Goal: Use online tool/utility

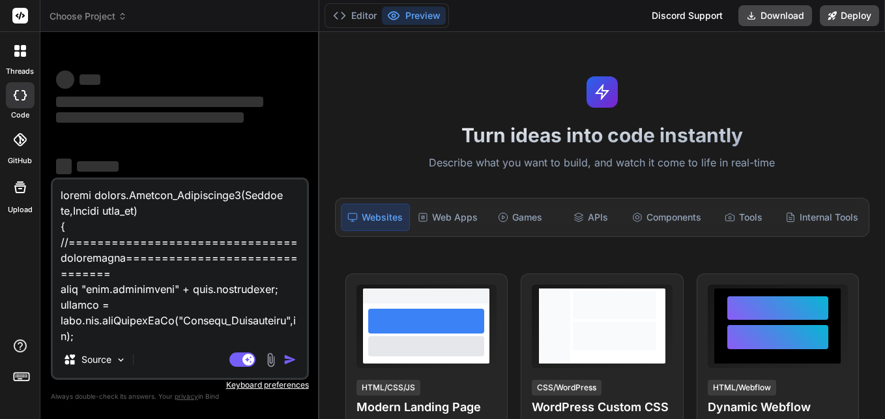
click at [200, 224] on textarea at bounding box center [180, 260] width 254 height 162
type textarea "x"
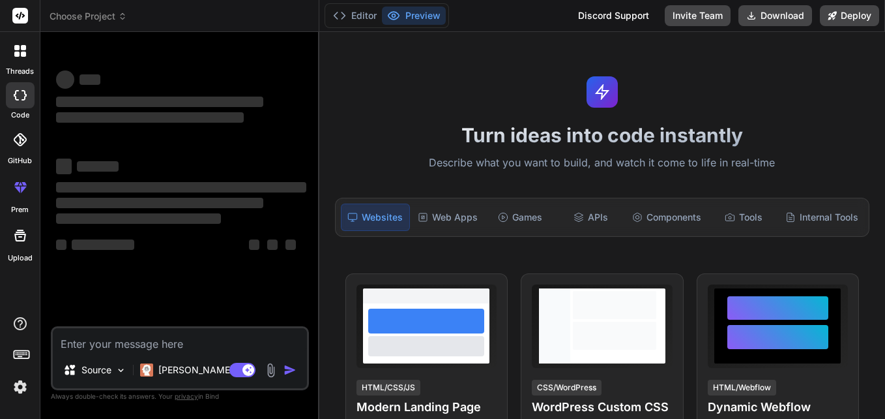
click at [154, 342] on textarea at bounding box center [180, 339] width 254 height 23
type textarea "x"
type textarea "select CASE WHEN (( SELECT rm.region FROM region_master rm WHERE [DOMAIN_NAME] …"
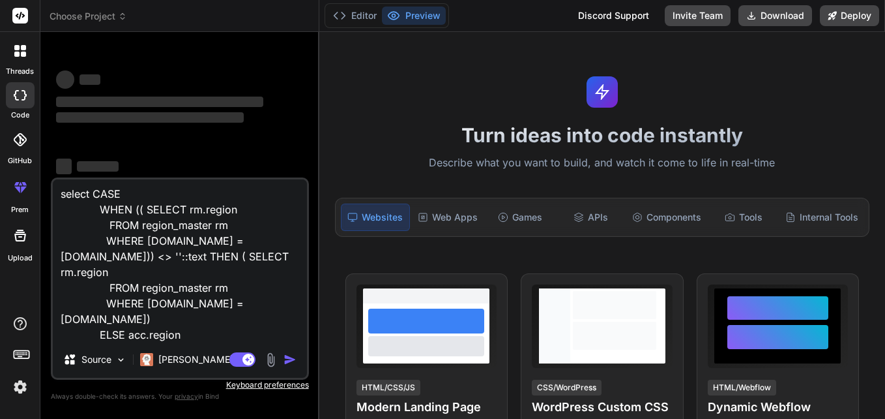
scroll to position [3, 0]
click at [185, 221] on textarea "select CASE WHEN (( SELECT rm.region FROM region_master rm WHERE [DOMAIN_NAME] …" at bounding box center [180, 260] width 254 height 162
type textarea "x"
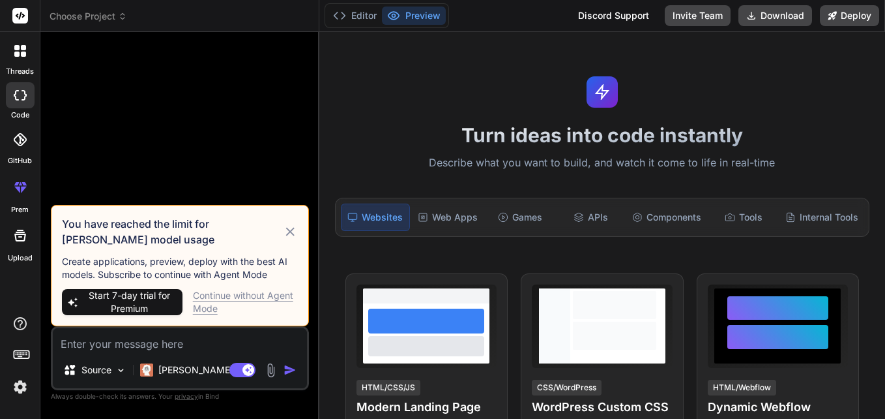
scroll to position [0, 0]
type textarea "x"
paste textarea "select CASE WHEN (( SELECT rm.region FROM region_master rm WHERE [DOMAIN_NAME] …"
type textarea "select CASE WHEN (( SELECT rm.region FROM region_master rm WHERE [DOMAIN_NAME] …"
type textarea "x"
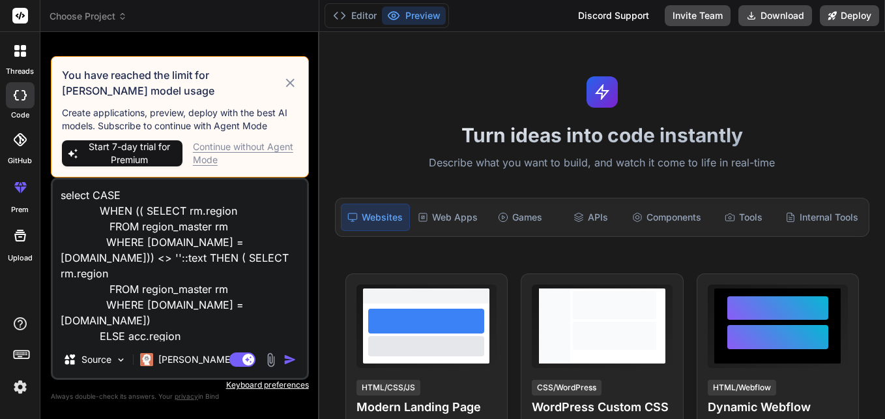
scroll to position [1, 0]
type textarea "select CASE WHEN (( SELECT rm.region FROM region_master rm WHERE [DOMAIN_NAME] …"
type textarea "x"
type textarea "select CASE WHEN (( SELECT rm.region FROM region_master rm WHERE [DOMAIN_NAME] …"
type textarea "x"
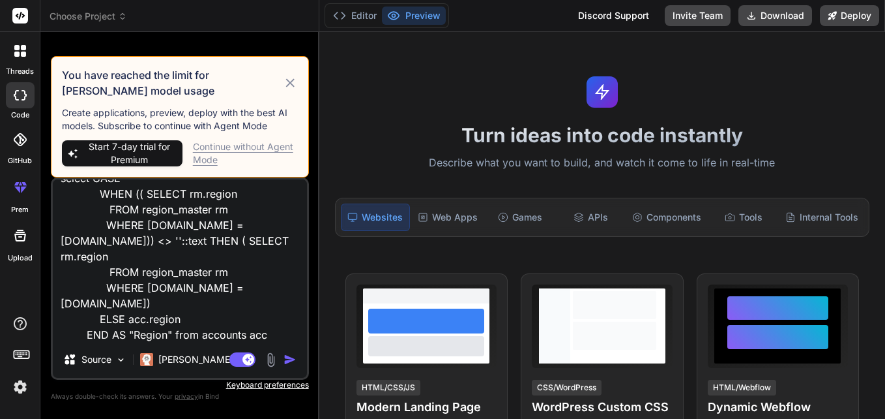
type textarea "select CASE WHEN (( SELECT rm.region FROM region_master rm WHERE [DOMAIN_NAME] …"
type textarea "x"
type textarea "select CASE WHEN (( SELECT rm.region FROM region_master rm WHERE [DOMAIN_NAME] …"
type textarea "x"
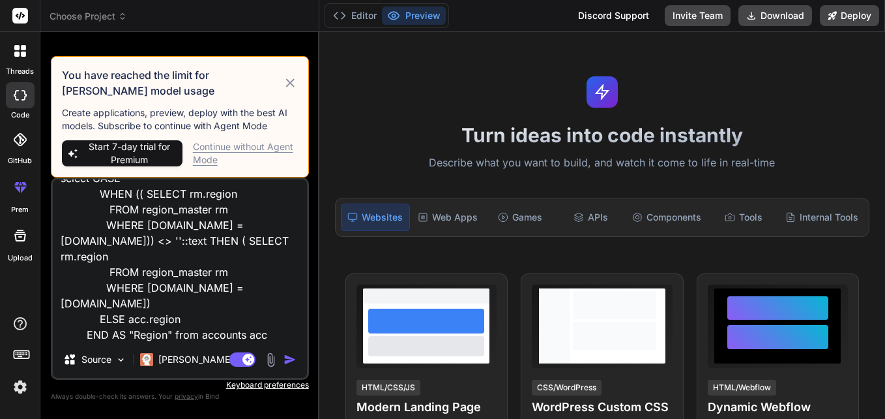
type textarea "select CASE WHEN (( SELECT rm.region FROM region_master rm WHERE [DOMAIN_NAME] …"
type textarea "x"
type textarea "select CASE WHEN (( SELECT rm.region FROM region_master rm WHERE [DOMAIN_NAME] …"
type textarea "x"
type textarea "select CASE WHEN (( SELECT rm.region FROM region_master rm WHERE [DOMAIN_NAME] …"
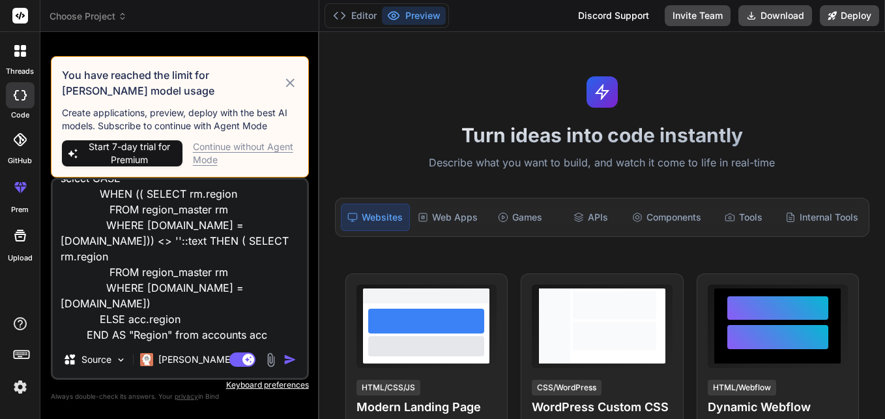
type textarea "x"
type textarea "select CASE WHEN (( SELECT rm.region FROM region_master rm WHERE [DOMAIN_NAME] …"
type textarea "x"
type textarea "select CASE WHEN (( SELECT rm.region FROM region_master rm WHERE [DOMAIN_NAME] …"
type textarea "x"
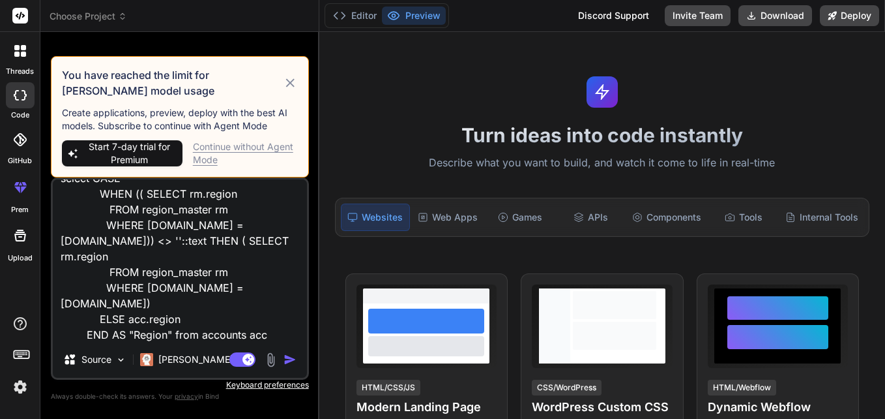
type textarea "select CASE WHEN (( SELECT rm.region FROM region_master rm WHERE [DOMAIN_NAME] …"
type textarea "x"
type textarea "select CASE WHEN (( SELECT rm.region FROM region_master rm WHERE [DOMAIN_NAME] …"
type textarea "x"
type textarea "select CASE WHEN (( SELECT rm.region FROM region_master rm WHERE [DOMAIN_NAME] …"
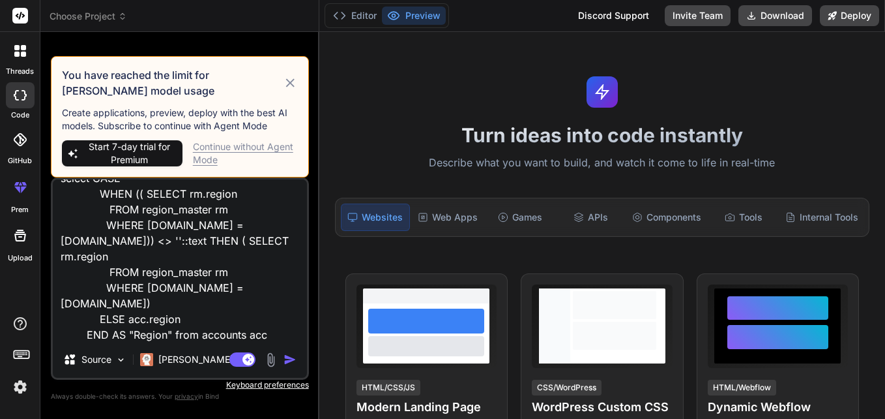
type textarea "x"
type textarea "select CASE WHEN (( SELECT rm.region FROM region_master rm WHERE [DOMAIN_NAME] …"
type textarea "x"
type textarea "select CASE WHEN (( SELECT rm.region FROM region_master rm WHERE [DOMAIN_NAME] …"
type textarea "x"
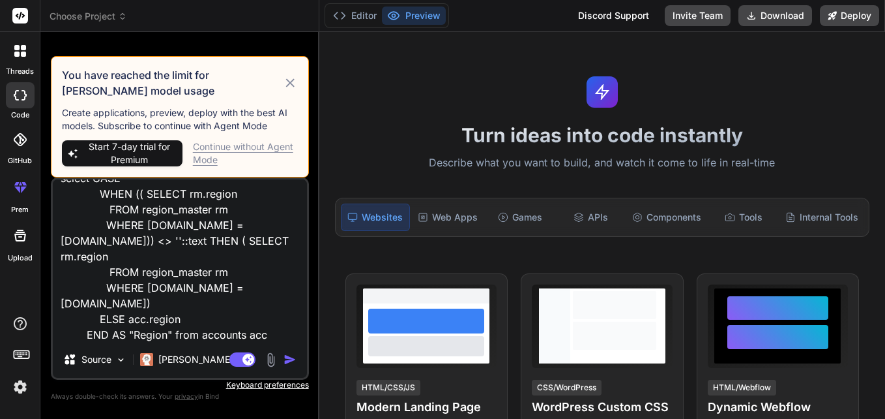
type textarea "select CASE WHEN (( SELECT rm.region FROM region_master rm WHERE [DOMAIN_NAME] …"
type textarea "x"
type textarea "select CASE WHEN (( SELECT rm.region FROM region_master rm WHERE [DOMAIN_NAME] …"
type textarea "x"
type textarea "select CASE WHEN (( SELECT rm.region FROM region_master rm WHERE [DOMAIN_NAME] …"
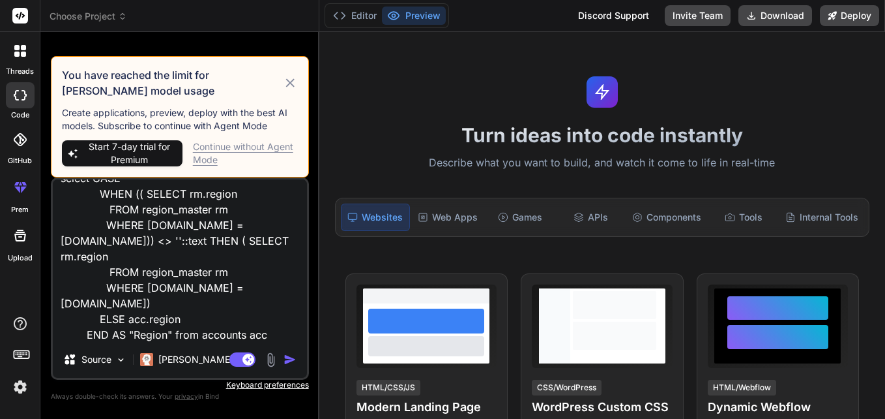
type textarea "x"
type textarea "select CASE WHEN (( SELECT rm.region FROM region_master rm WHERE [DOMAIN_NAME] …"
type textarea "x"
type textarea "select CASE WHEN (( SELECT rm.region FROM region_master rm WHERE [DOMAIN_NAME] …"
type textarea "x"
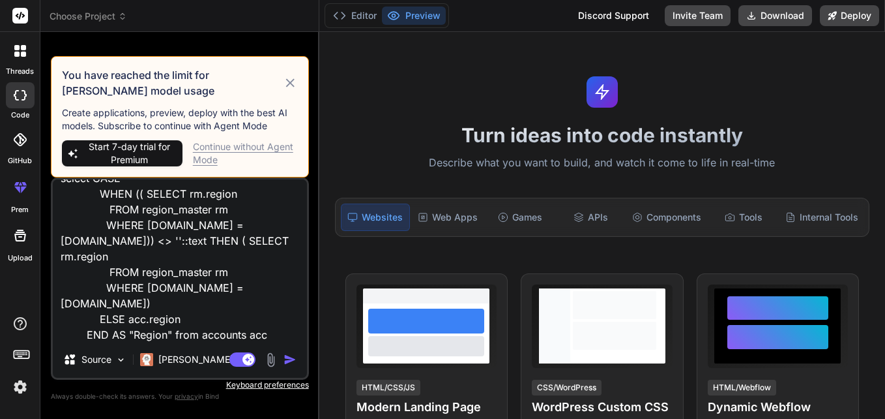
type textarea "select CASE WHEN (( SELECT rm.region FROM region_master rm WHERE [DOMAIN_NAME] …"
type textarea "x"
type textarea "select CASE WHEN (( SELECT rm.region FROM region_master rm WHERE [DOMAIN_NAME] …"
type textarea "x"
type textarea "select CASE WHEN (( SELECT rm.region FROM region_master rm WHERE [DOMAIN_NAME] …"
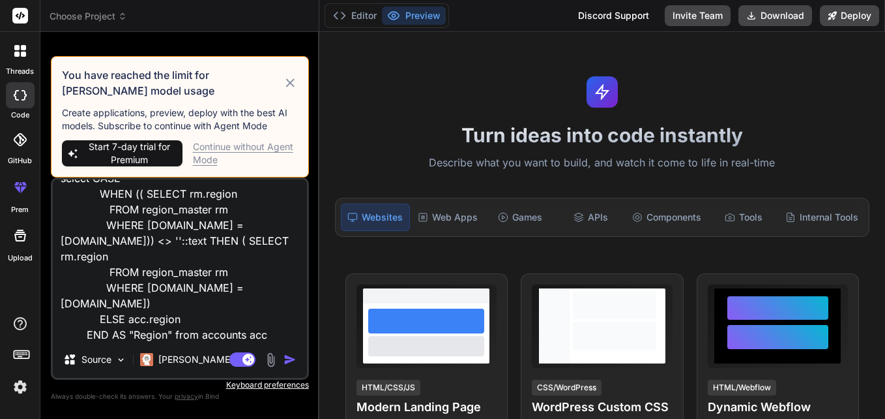
type textarea "x"
type textarea "select CASE WHEN (( SELECT rm.region FROM region_master rm WHERE [DOMAIN_NAME] …"
type textarea "x"
type textarea "select CASE WHEN (( SELECT rm.region FROM region_master rm WHERE [DOMAIN_NAME] …"
type textarea "x"
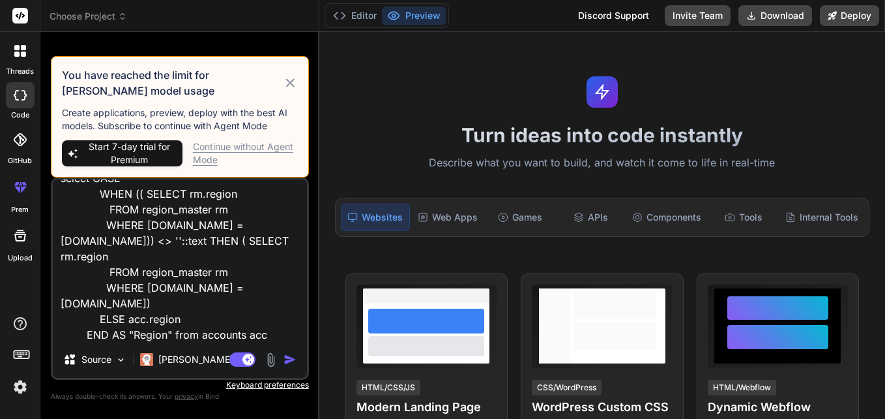
type textarea "select CASE WHEN (( SELECT rm.region FROM region_master rm WHERE [DOMAIN_NAME] …"
type textarea "x"
type textarea "select CASE WHEN (( SELECT rm.region FROM region_master rm WHERE [DOMAIN_NAME] …"
type textarea "x"
type textarea "select CASE WHEN (( SELECT rm.region FROM region_master rm WHERE [DOMAIN_NAME] …"
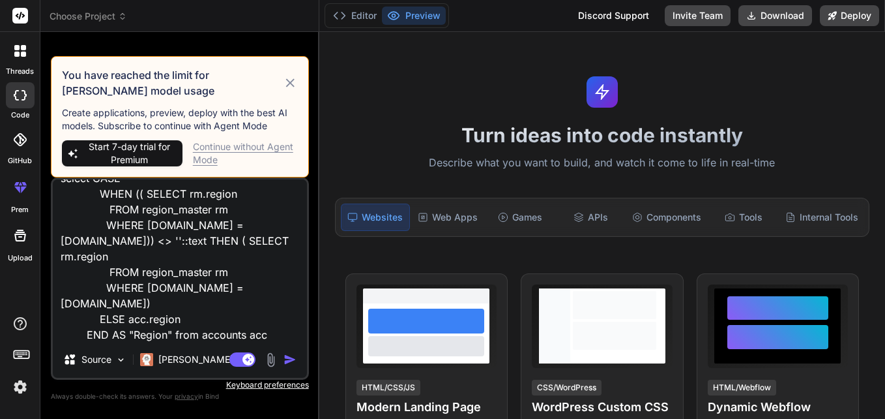
type textarea "x"
type textarea "select CASE WHEN (( SELECT rm.region FROM region_master rm WHERE [DOMAIN_NAME] …"
type textarea "x"
type textarea "select CASE WHEN (( SELECT rm.region FROM region_master rm WHERE [DOMAIN_NAME] …"
type textarea "x"
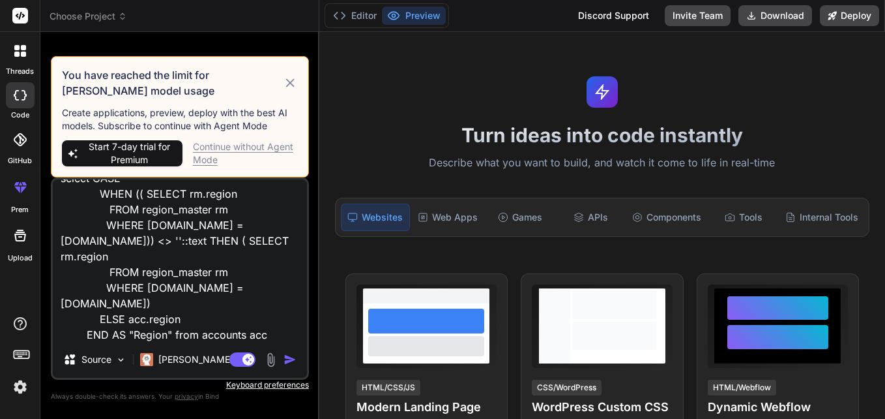
type textarea "select CASE WHEN (( SELECT rm.region FROM region_master rm WHERE [DOMAIN_NAME] …"
type textarea "x"
type textarea "select CASE WHEN (( SELECT rm.region FROM region_master rm WHERE [DOMAIN_NAME] …"
type textarea "x"
type textarea "select CASE WHEN (( SELECT rm.region FROM region_master rm WHERE [DOMAIN_NAME] …"
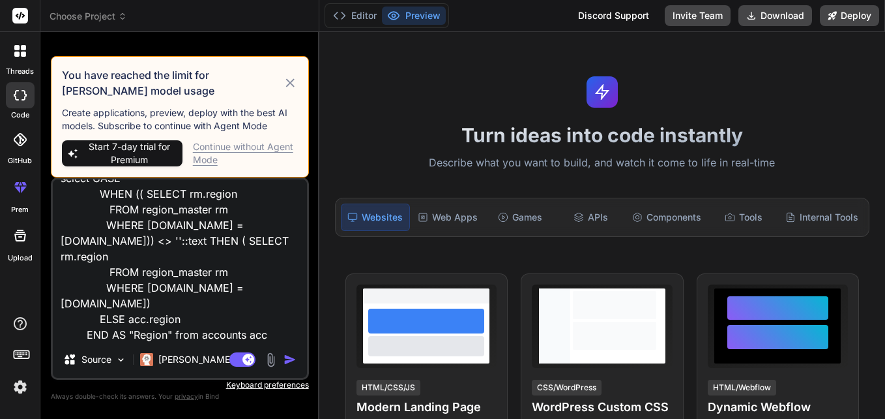
type textarea "x"
type textarea "select CASE WHEN (( SELECT rm.region FROM region_master rm WHERE [DOMAIN_NAME] …"
type textarea "x"
type textarea "select CASE WHEN (( SELECT rm.region FROM region_master rm WHERE [DOMAIN_NAME] …"
type textarea "x"
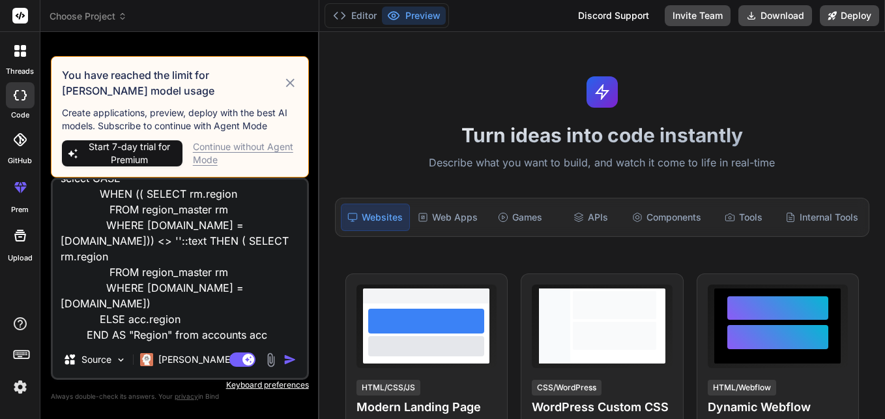
type textarea "select CASE WHEN (( SELECT rm.region FROM region_master rm WHERE [DOMAIN_NAME] …"
type textarea "x"
type textarea "select CASE WHEN (( SELECT rm.region FROM region_master rm WHERE [DOMAIN_NAME] …"
type textarea "x"
type textarea "select CASE WHEN (( SELECT rm.region FROM region_master rm WHERE [DOMAIN_NAME] …"
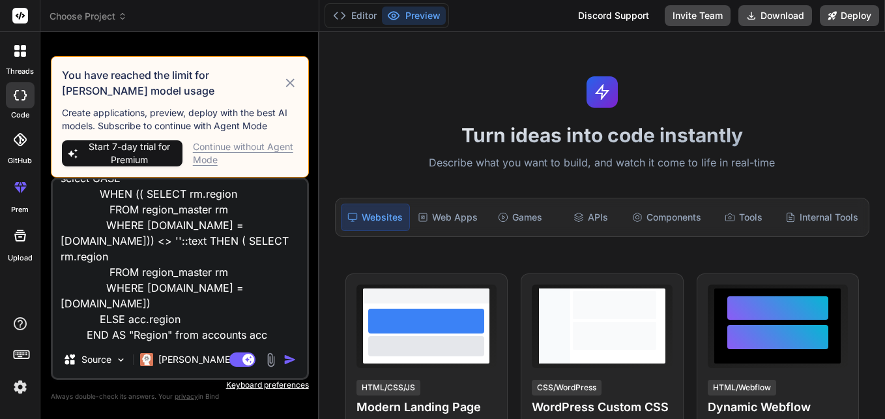
type textarea "x"
type textarea "select CASE WHEN (( SELECT rm.region FROM region_master rm WHERE [DOMAIN_NAME] …"
type textarea "x"
type textarea "select CASE WHEN (( SELECT rm.region FROM region_master rm WHERE [DOMAIN_NAME] …"
type textarea "x"
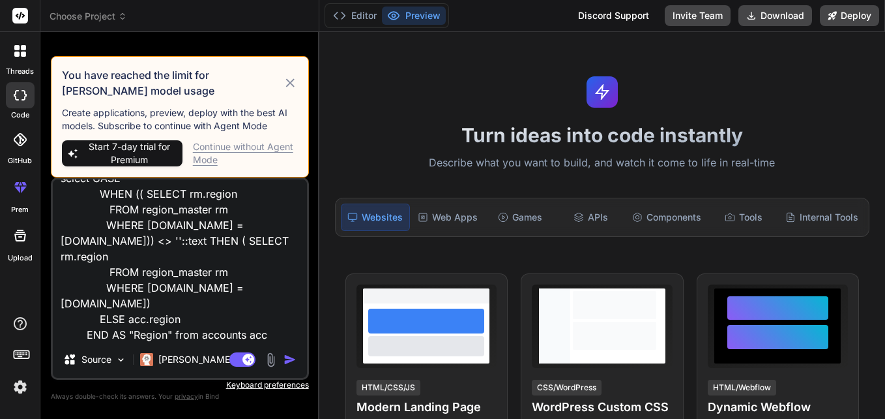
type textarea "select CASE WHEN (( SELECT rm.region FROM region_master rm WHERE [DOMAIN_NAME] …"
type textarea "x"
type textarea "select CASE WHEN (( SELECT rm.region FROM region_master rm WHERE [DOMAIN_NAME] …"
type textarea "x"
type textarea "select CASE WHEN (( SELECT rm.region FROM region_master rm WHERE [DOMAIN_NAME] …"
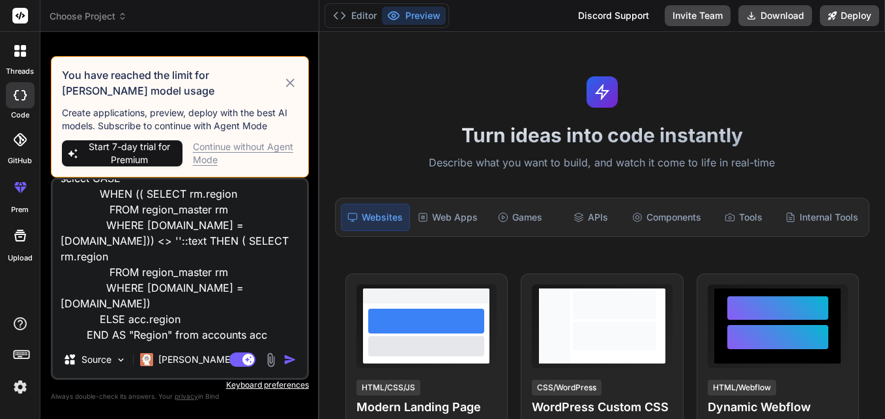
type textarea "x"
type textarea "select CASE WHEN (( SELECT rm.region FROM region_master rm WHERE [DOMAIN_NAME] …"
type textarea "x"
type textarea "select CASE WHEN (( SELECT rm.region FROM region_master rm WHERE [DOMAIN_NAME] …"
type textarea "x"
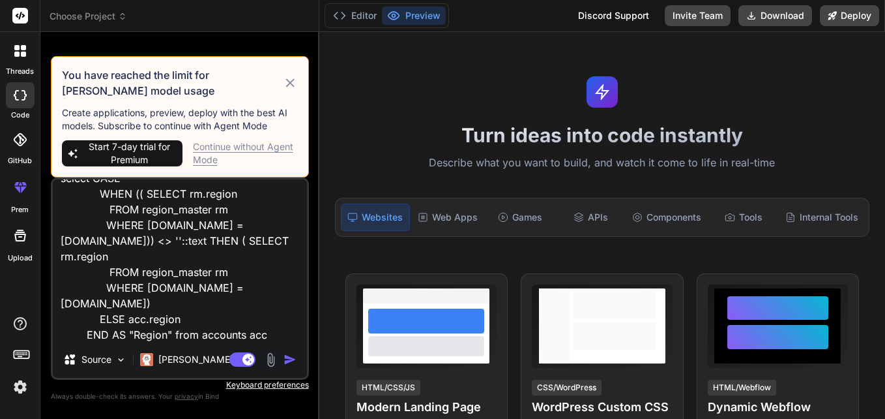
type textarea "select CASE WHEN (( SELECT rm.region FROM region_master rm WHERE [DOMAIN_NAME] …"
type textarea "x"
type textarea "select CASE WHEN (( SELECT rm.region FROM region_master rm WHERE [DOMAIN_NAME] …"
type textarea "x"
type textarea "select CASE WHEN (( SELECT rm.region FROM region_master rm WHERE [DOMAIN_NAME] …"
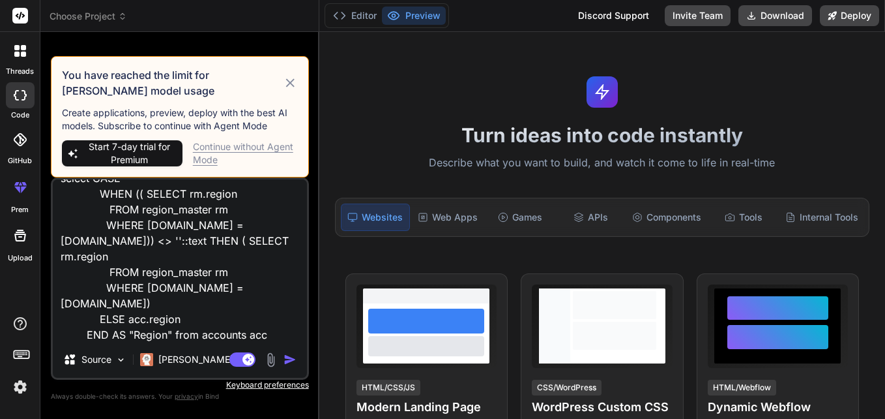
click at [286, 361] on img "button" at bounding box center [290, 359] width 13 height 13
click at [293, 82] on icon at bounding box center [290, 83] width 15 height 16
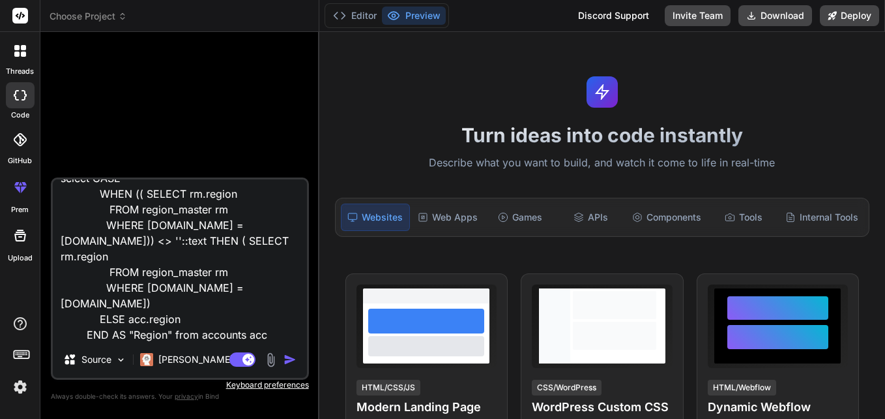
click at [291, 356] on img "button" at bounding box center [290, 359] width 13 height 13
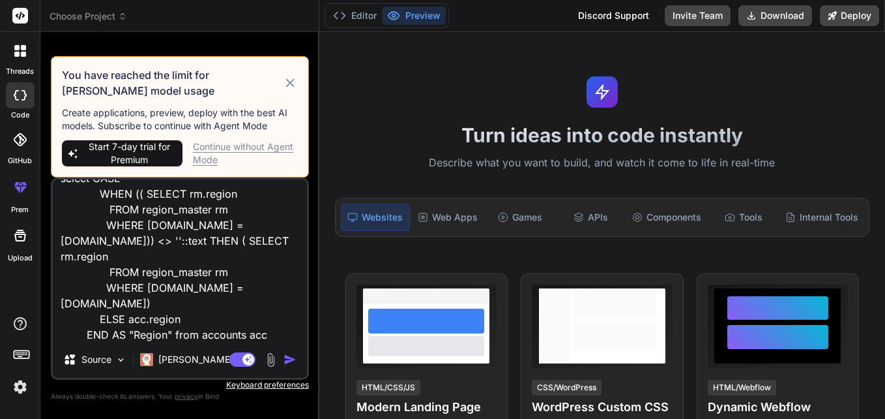
click at [234, 146] on div "Continue without Agent Mode" at bounding box center [245, 153] width 105 height 26
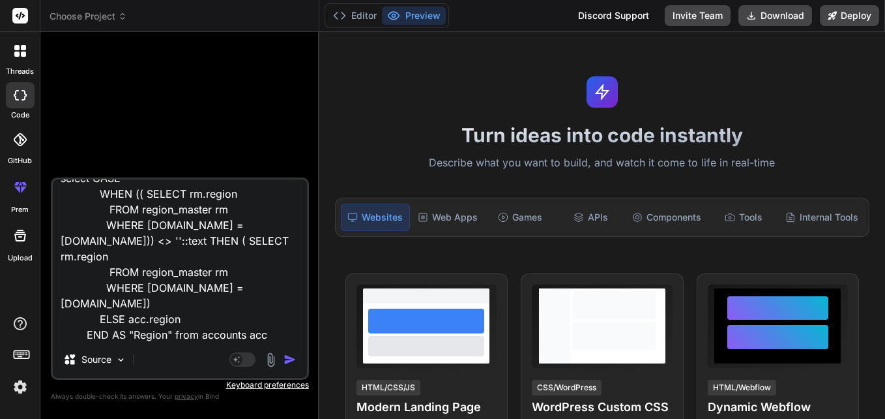
click at [287, 358] on img "button" at bounding box center [290, 359] width 13 height 13
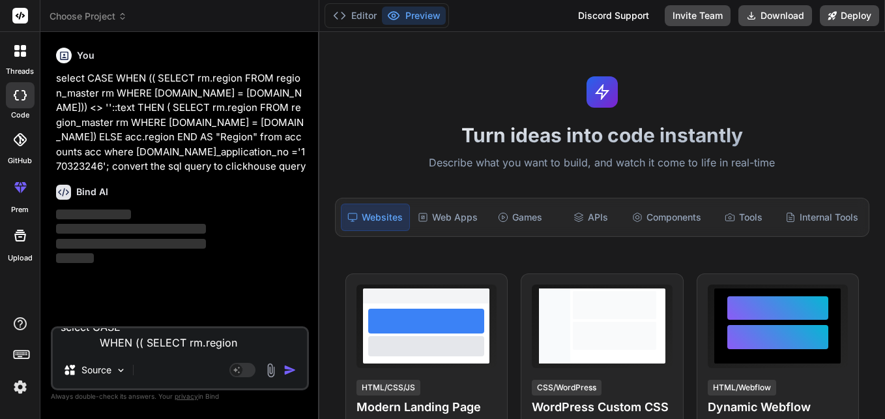
scroll to position [0, 0]
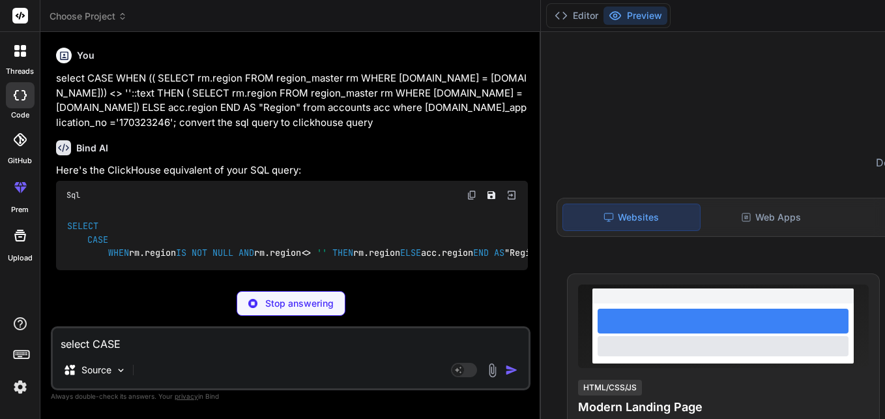
type textarea "x"
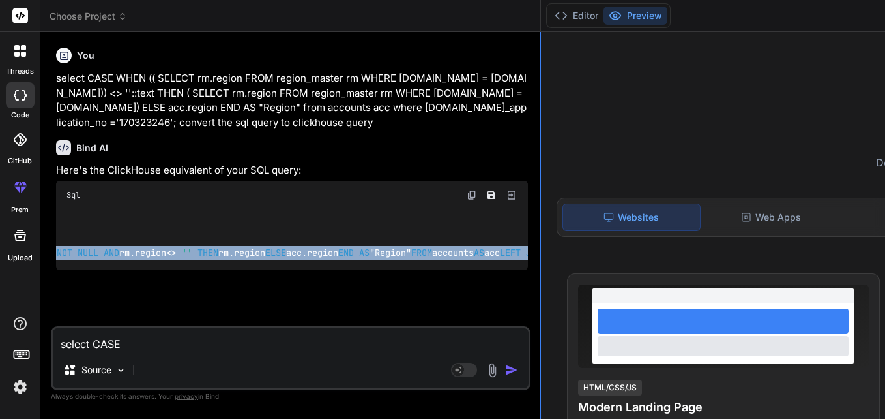
scroll to position [0, 138]
drag, startPoint x: 69, startPoint y: 162, endPoint x: 183, endPoint y: 270, distance: 156.8
click at [183, 270] on div "SELECT CASE WHEN rm.region IS NOT NULL AND rm.region <> '' THEN rm.region ELSE …" at bounding box center [292, 239] width 472 height 61
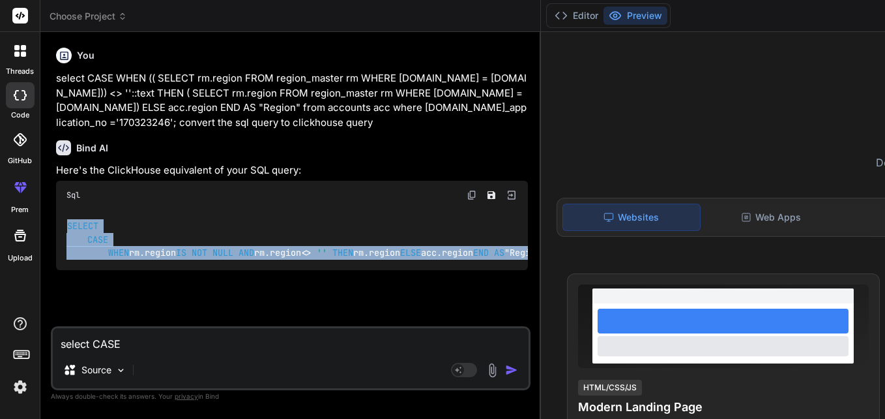
copy code "SELECT CASE WHEN rm.region IS NOT NULL AND rm.region <> '' THEN rm.region ELSE …"
click at [197, 231] on div "SELECT CASE WHEN rm.region IS NOT NULL AND rm.region <> '' THEN rm.region ELSE …" at bounding box center [292, 239] width 472 height 61
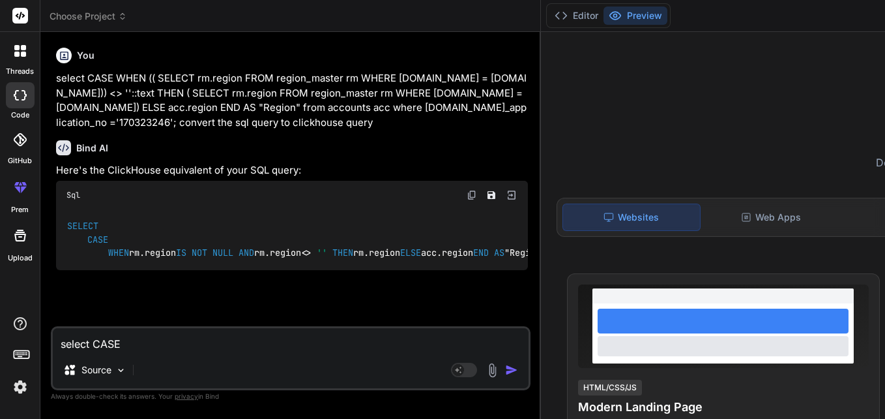
click at [467, 190] on img at bounding box center [472, 195] width 10 height 10
click at [117, 344] on textarea "select CASE WHEN (( SELECT rm.region FROM region_master rm WHERE [DOMAIN_NAME] …" at bounding box center [291, 339] width 476 height 23
type textarea "r"
type textarea "x"
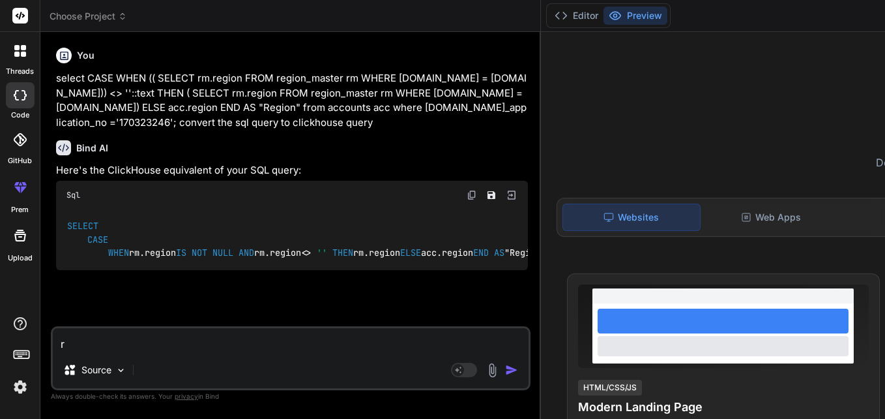
type textarea "re"
type textarea "x"
type textarea "res"
type textarea "x"
type textarea "resu"
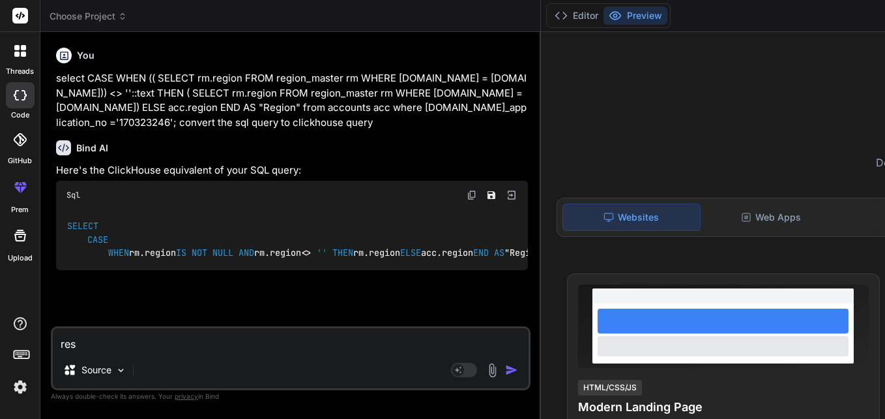
type textarea "x"
type textarea "resul"
type textarea "x"
type textarea "result"
type textarea "x"
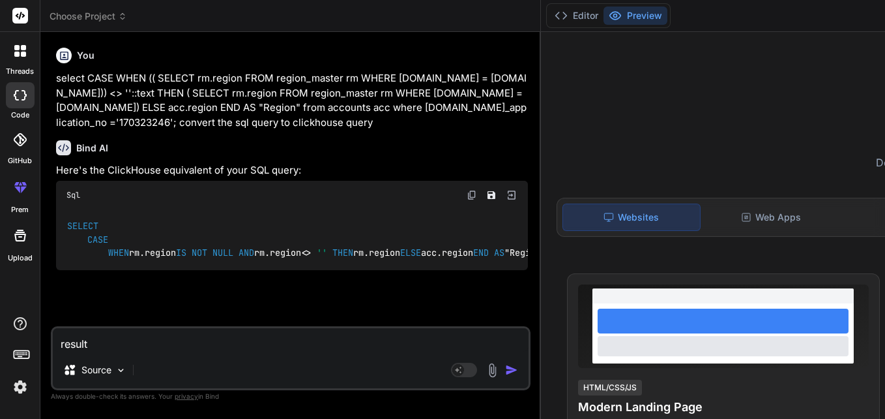
type textarea "result"
type textarea "x"
type textarea "result n"
type textarea "x"
type textarea "result no"
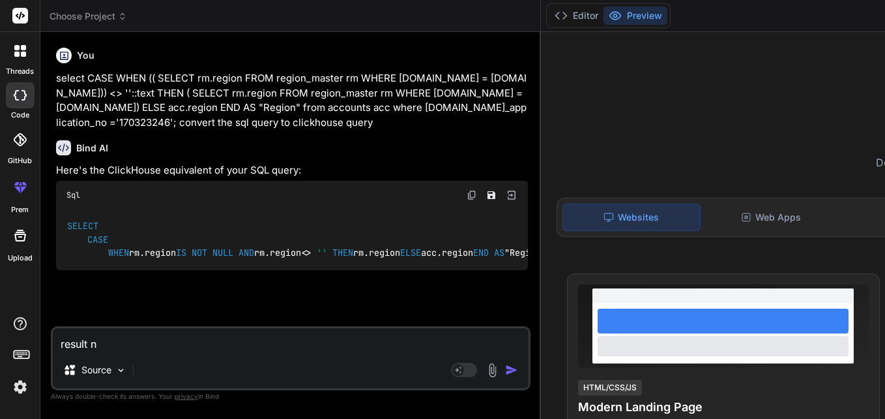
type textarea "x"
type textarea "result not"
type textarea "x"
type textarea "result not"
type textarea "x"
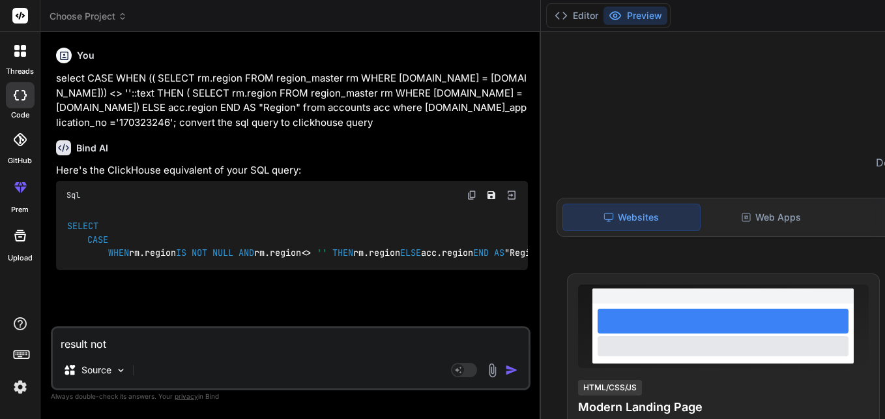
type textarea "result not n"
type textarea "x"
type textarea "result not"
type textarea "x"
type textarea "result not r"
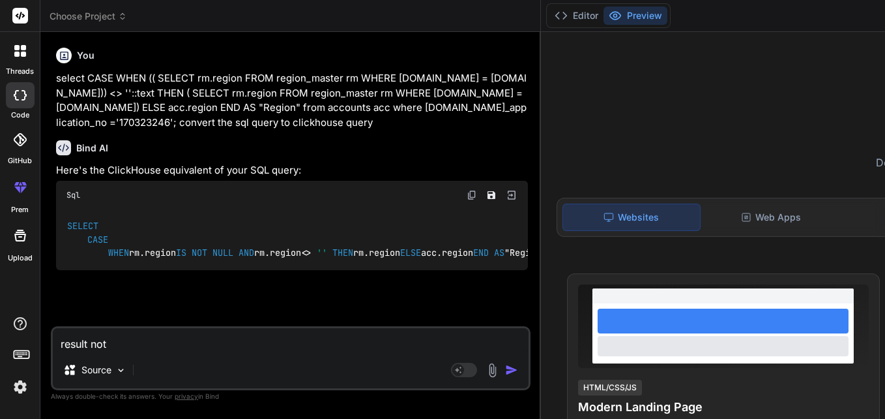
type textarea "x"
type textarea "result not re"
type textarea "x"
type textarea "result not ret"
type textarea "x"
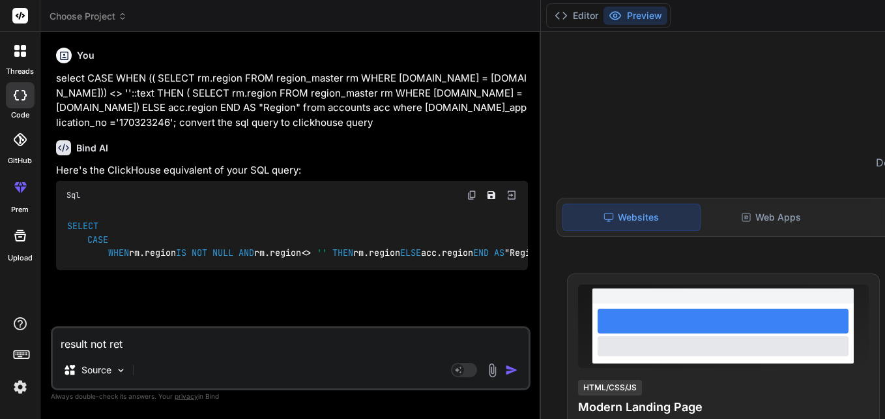
type textarea "result not retu"
type textarea "x"
type textarea "result not retur"
type textarea "x"
type textarea "result not reture"
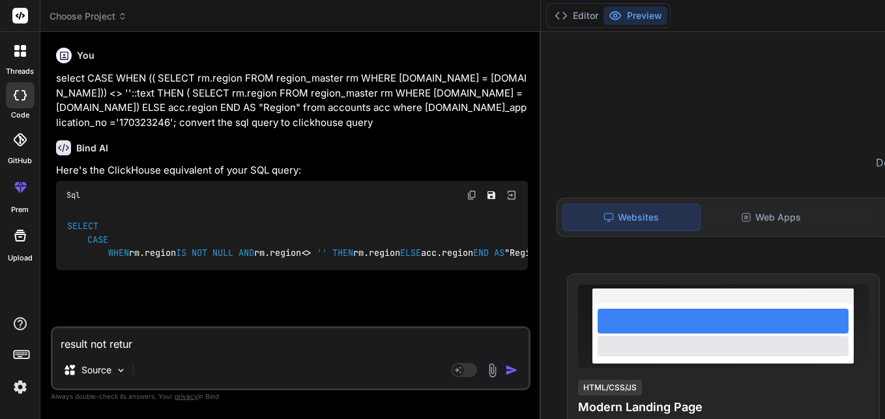
type textarea "x"
type textarea "result not retured"
type textarea "x"
type textarea "result not retured"
type textarea "x"
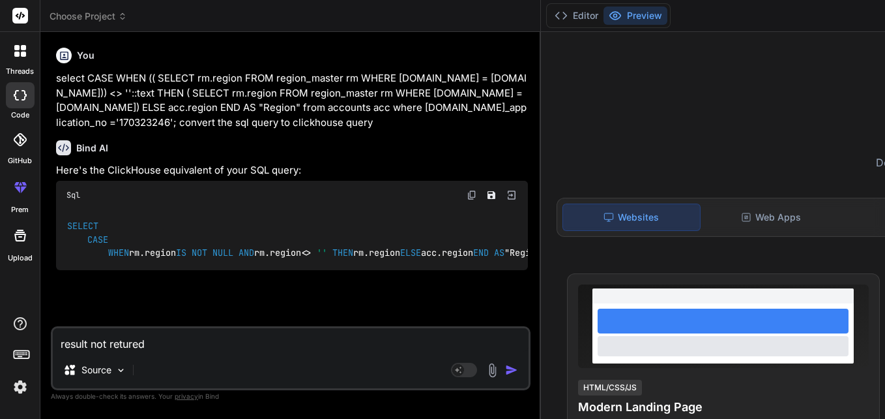
type textarea "result not retured"
type textarea "x"
type textarea "result not reture"
type textarea "x"
type textarea "result not retur"
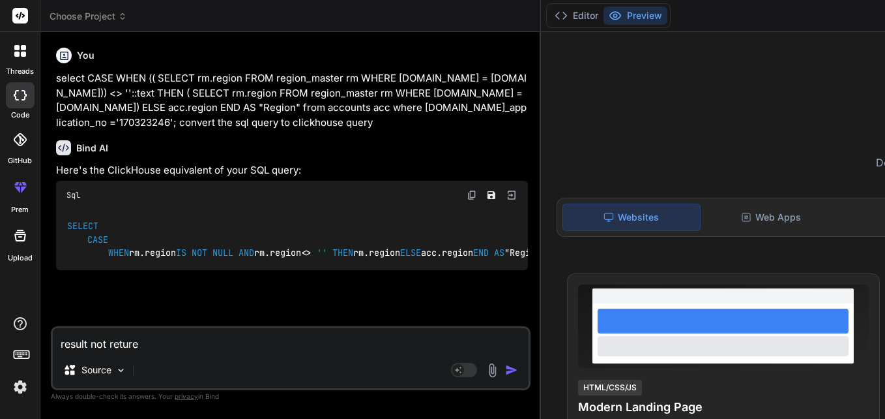
type textarea "x"
type textarea "result not return"
type textarea "x"
type textarea "result not returne"
type textarea "x"
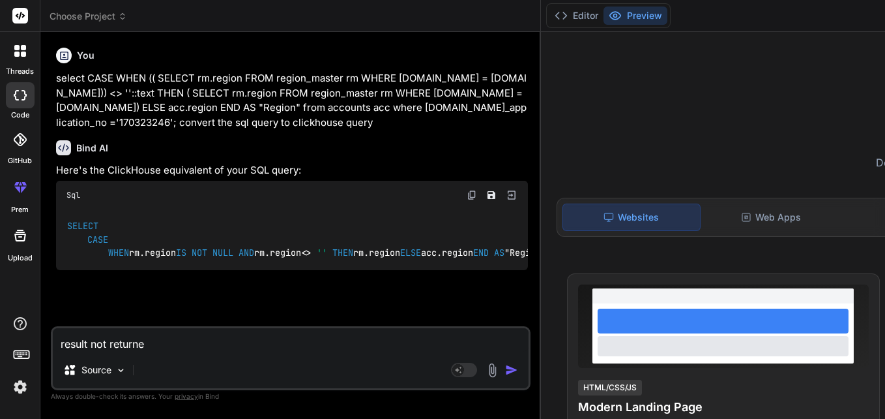
type textarea "result not returned"
type textarea "x"
type textarea "result not returned"
type textarea "x"
type textarea "result not returned a"
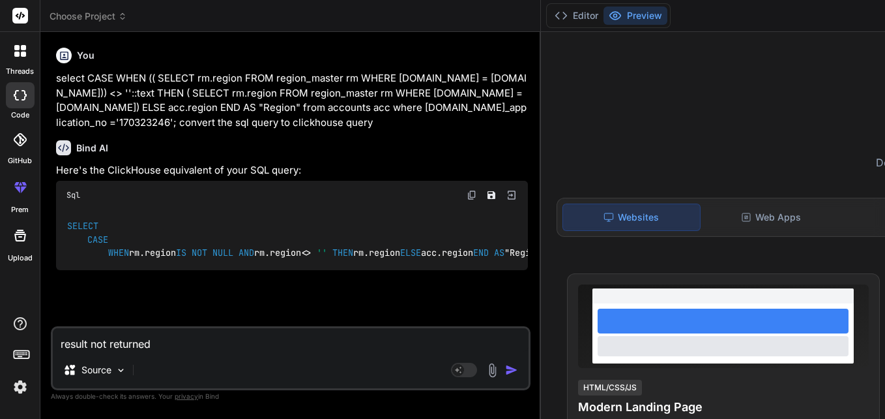
type textarea "x"
type textarea "result not returned as"
type textarea "x"
type textarea "result not returned as"
type textarea "x"
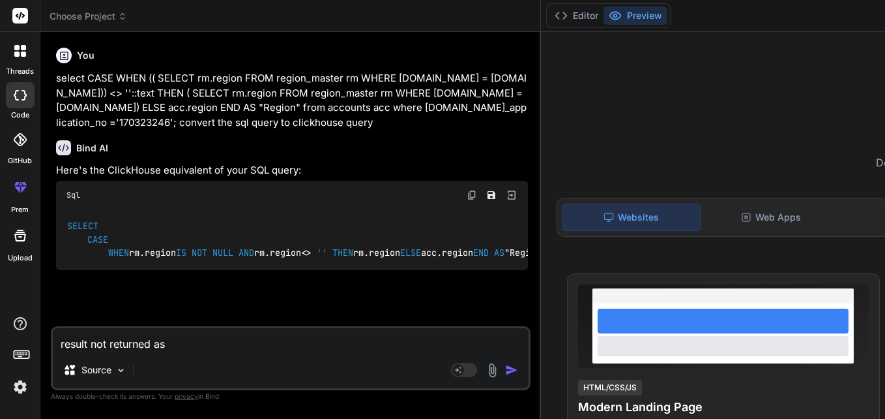
type textarea "result not returned as e"
type textarea "x"
type textarea "result not returned as ex"
type textarea "x"
type textarea "result not returned as exp"
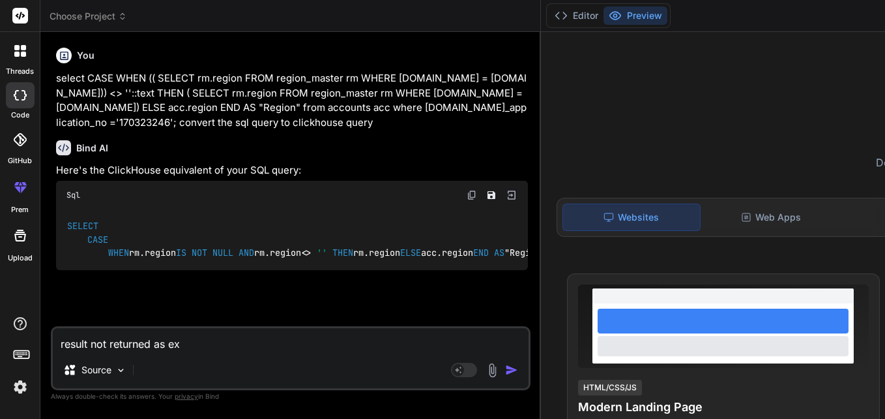
type textarea "x"
type textarea "result not returned as expe"
type textarea "x"
type textarea "result not returned as expec"
type textarea "x"
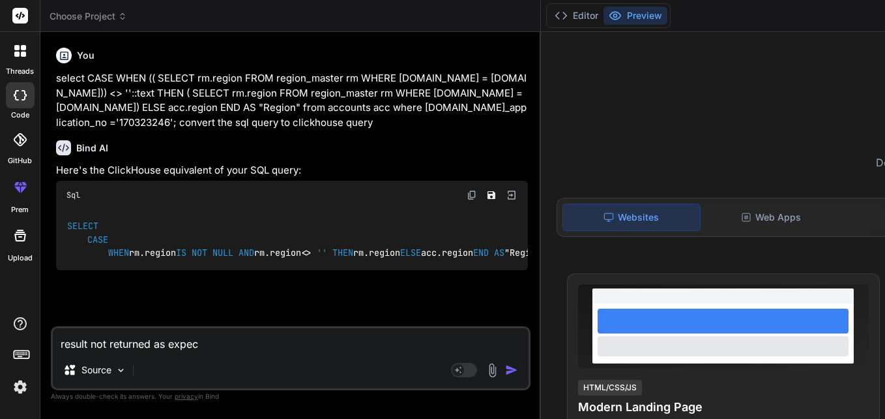
type textarea "result not returned as expect"
type textarea "x"
type textarea "result not returned as expecte"
type textarea "x"
type textarea "result not returned as expected"
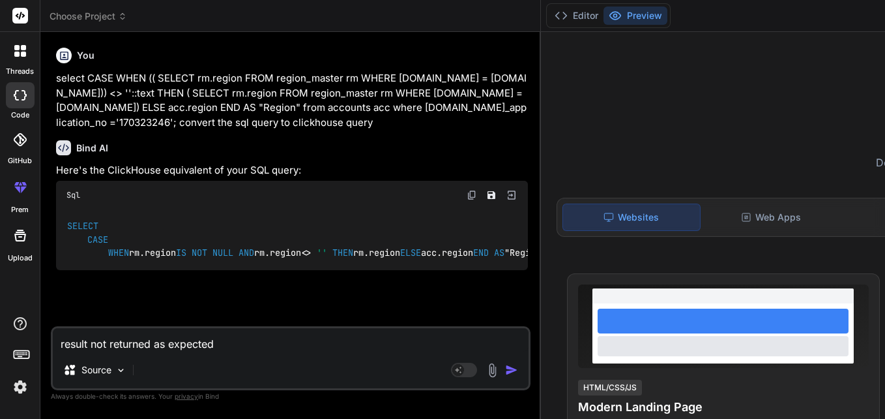
type textarea "x"
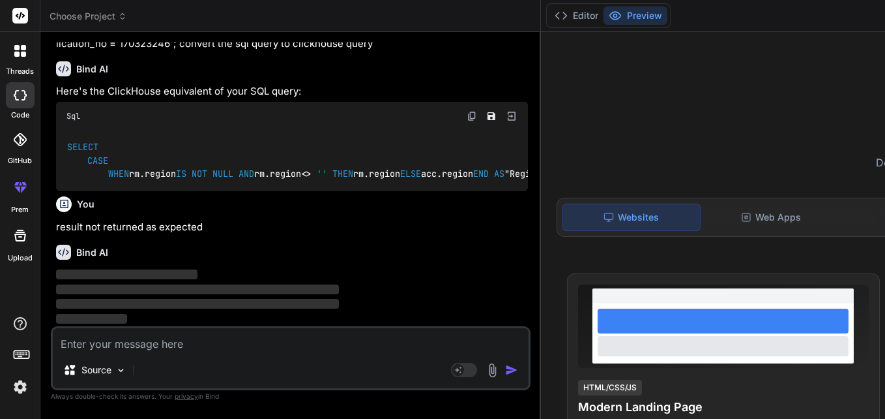
scroll to position [239, 0]
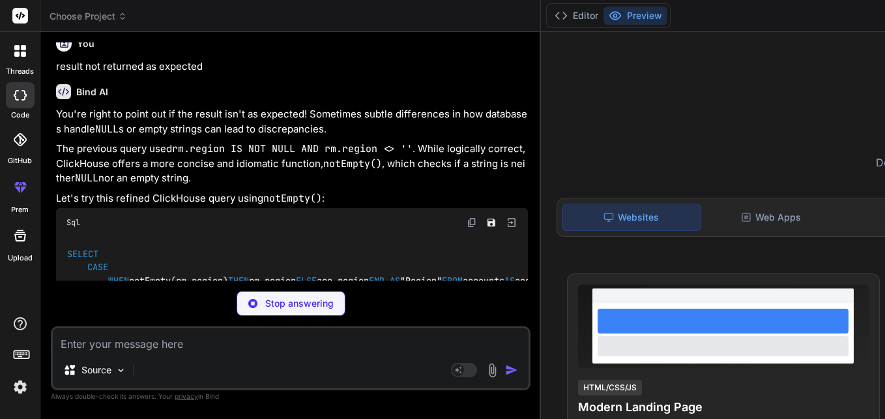
type textarea "x"
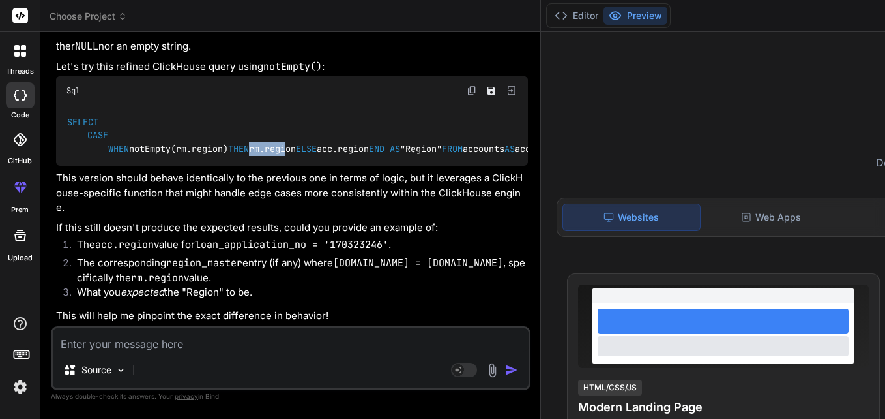
scroll to position [0, 21]
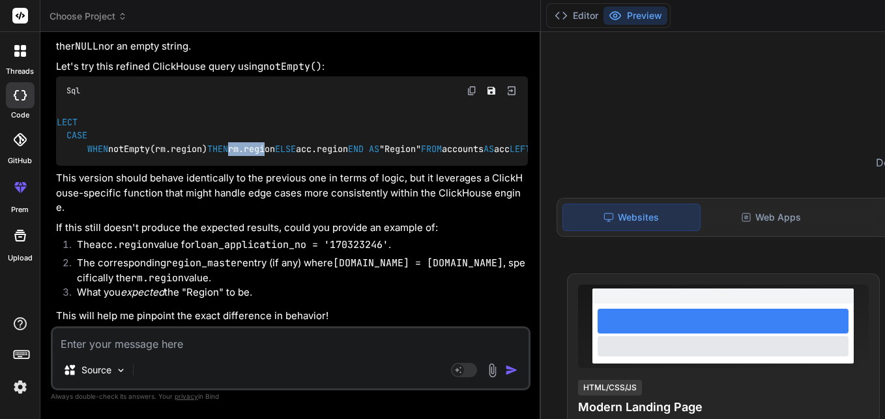
drag, startPoint x: 264, startPoint y: 106, endPoint x: 310, endPoint y: 111, distance: 46.0
click at [310, 111] on div "Bind AI Web Search Created with Pixso. Code Generator You select CASE WHEN (( S…" at bounding box center [290, 225] width 501 height 386
drag, startPoint x: 310, startPoint y: 111, endPoint x: 225, endPoint y: 128, distance: 86.4
click at [225, 128] on div "SELECT CASE WHEN notEmpty(rm.region) THEN rm.region ELSE acc.region END AS "Reg…" at bounding box center [292, 135] width 472 height 61
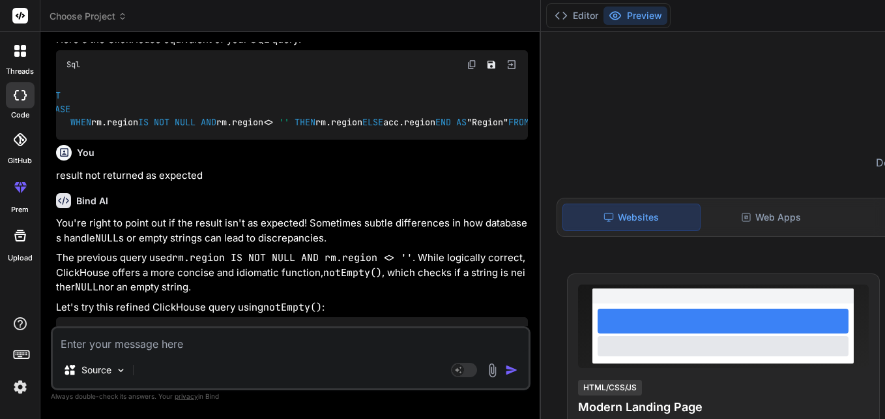
scroll to position [0, 25]
